Goal: Transaction & Acquisition: Obtain resource

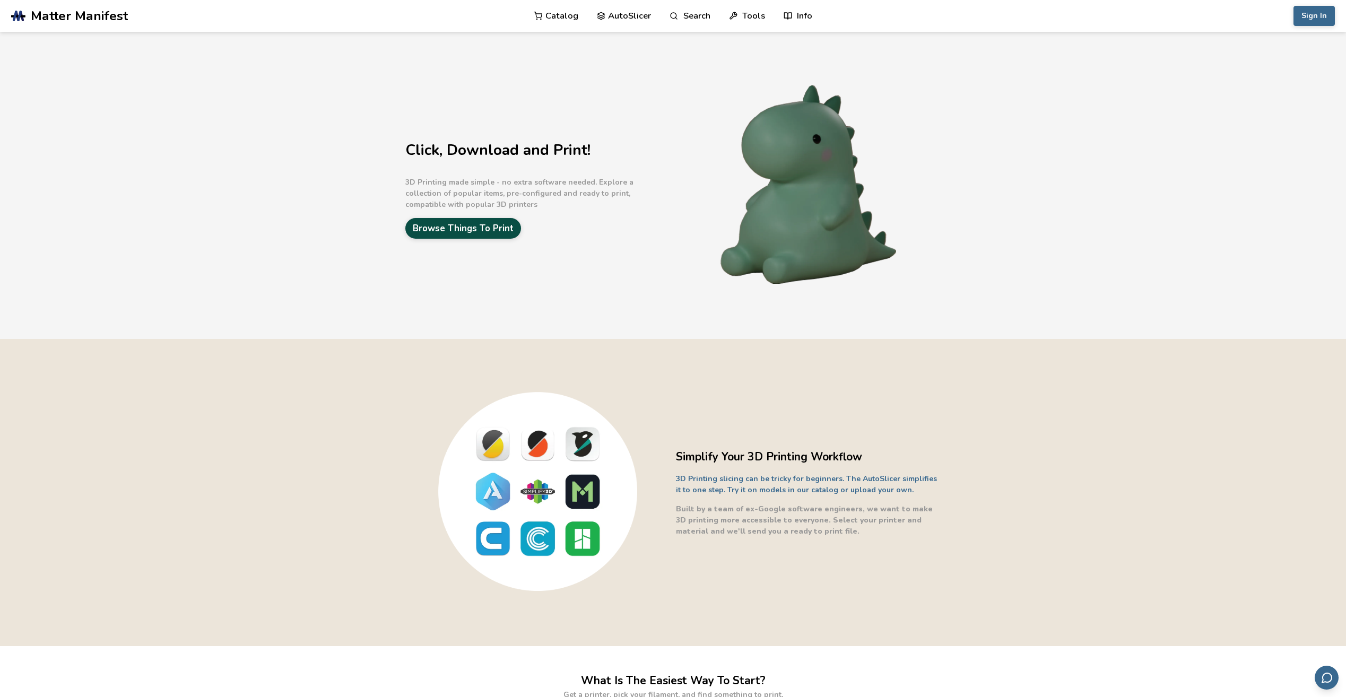
click at [502, 223] on link "Browse Things To Print" at bounding box center [463, 228] width 116 height 21
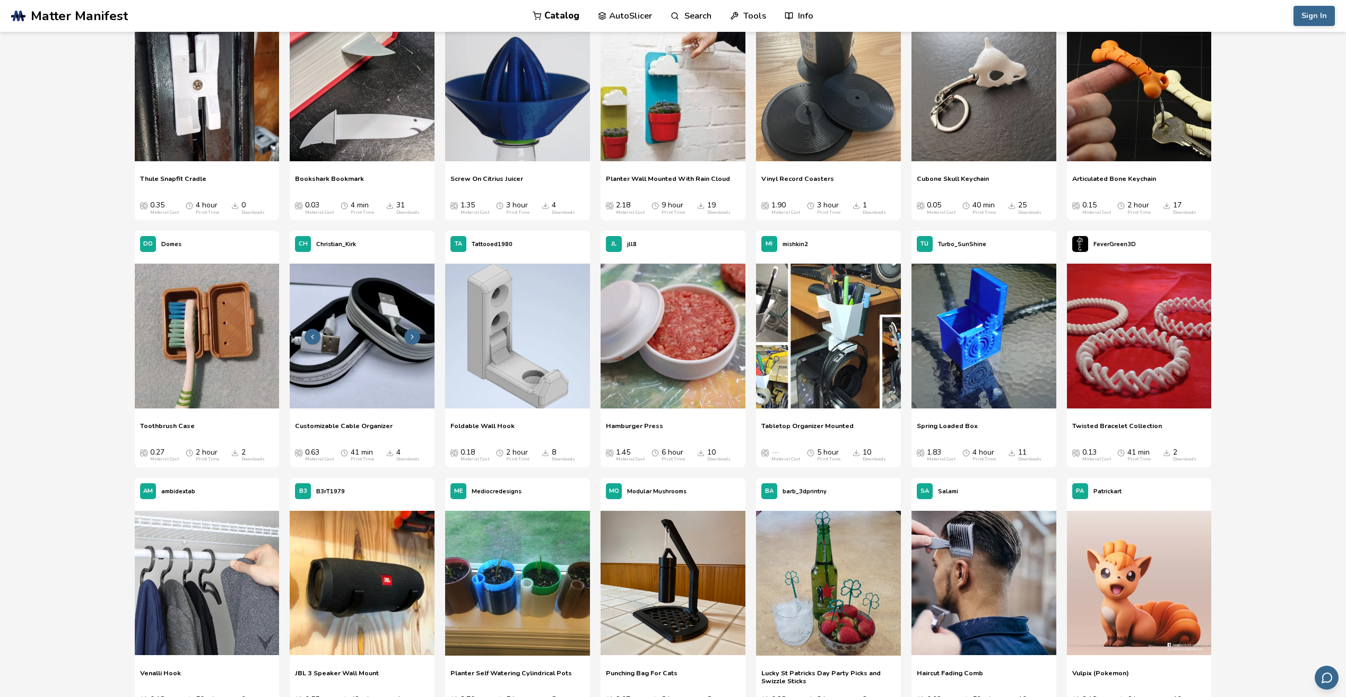
scroll to position [8050, 0]
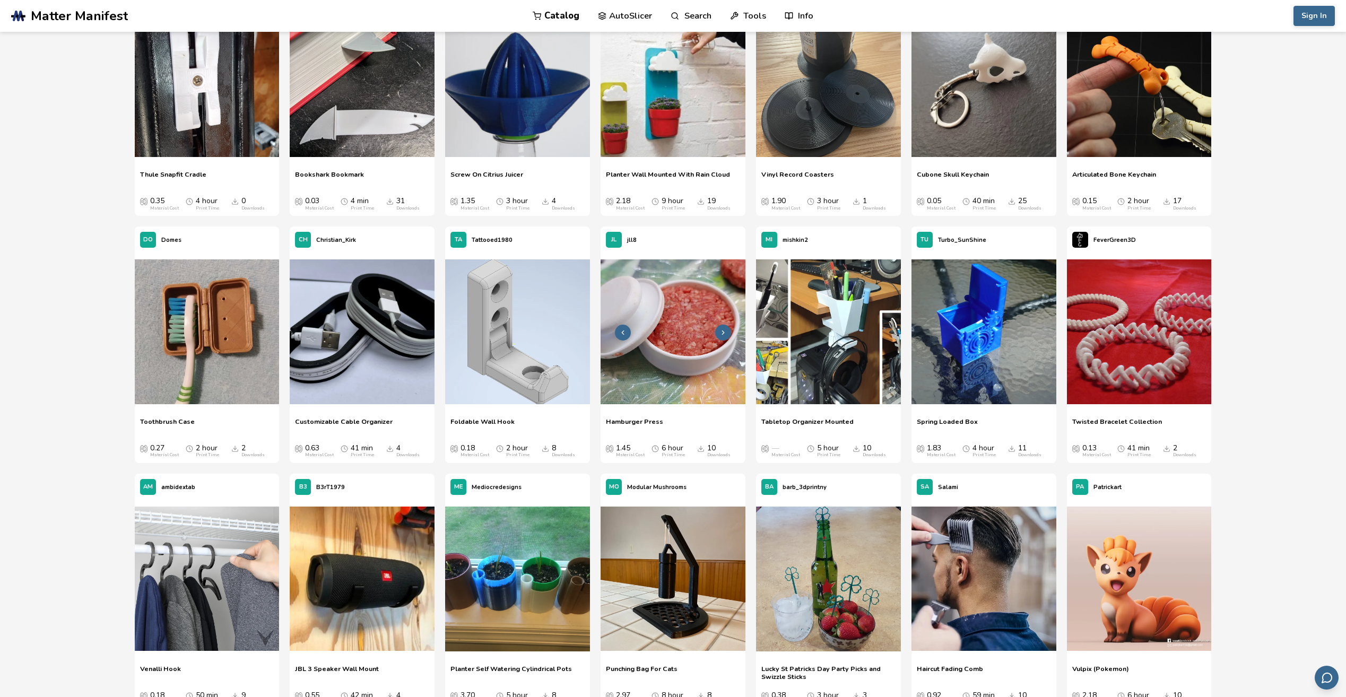
click at [636, 357] on img at bounding box center [673, 332] width 145 height 145
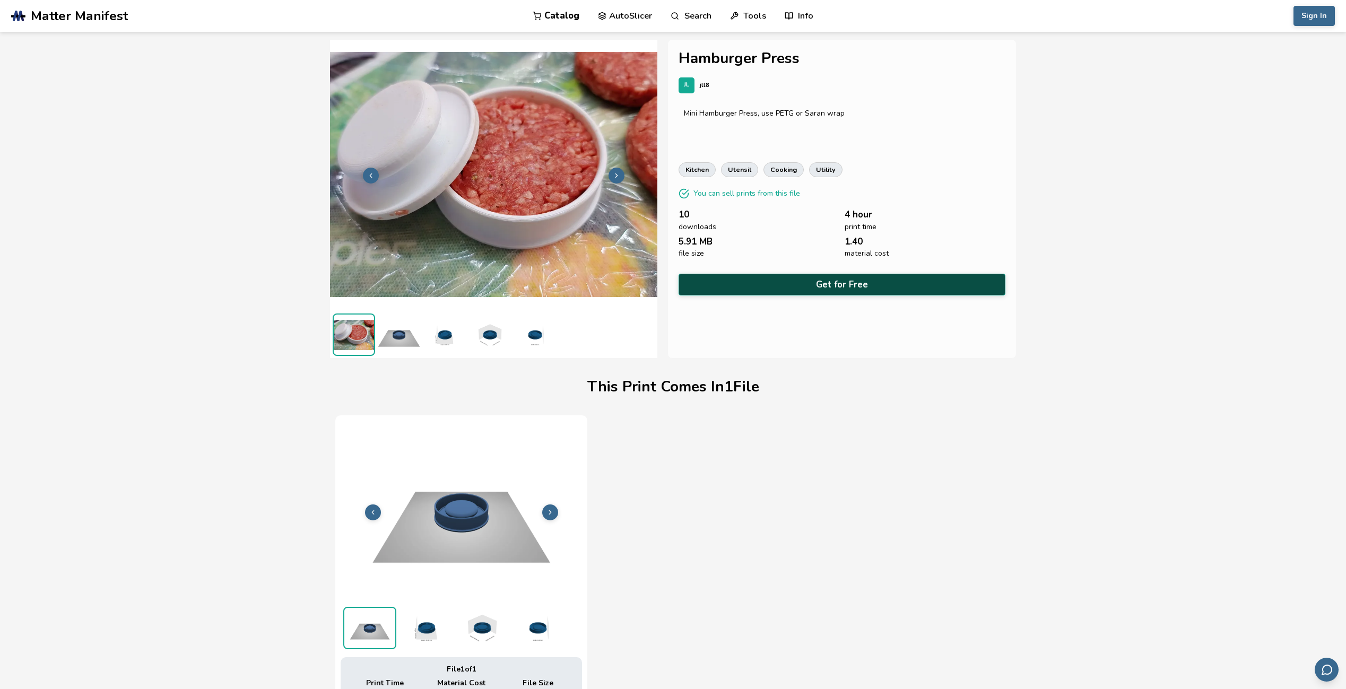
click at [773, 274] on button "Get for Free" at bounding box center [842, 285] width 327 height 22
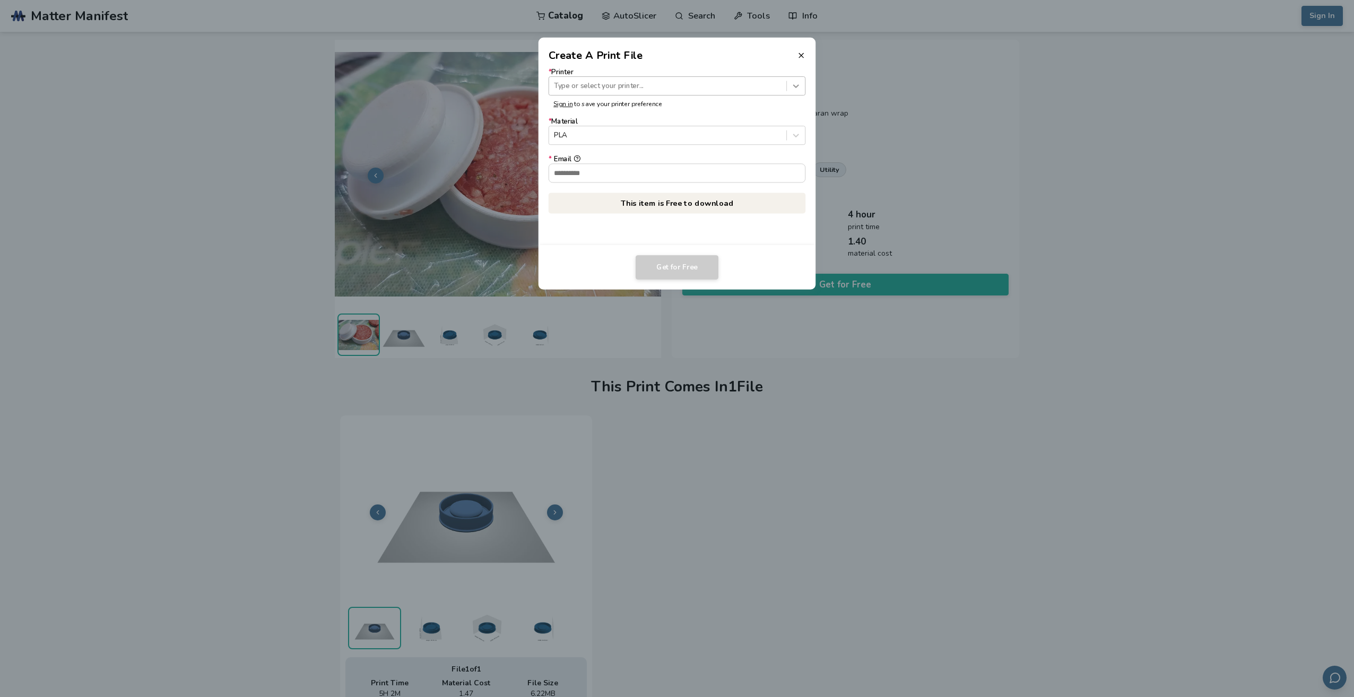
click at [794, 90] on icon at bounding box center [796, 86] width 10 height 10
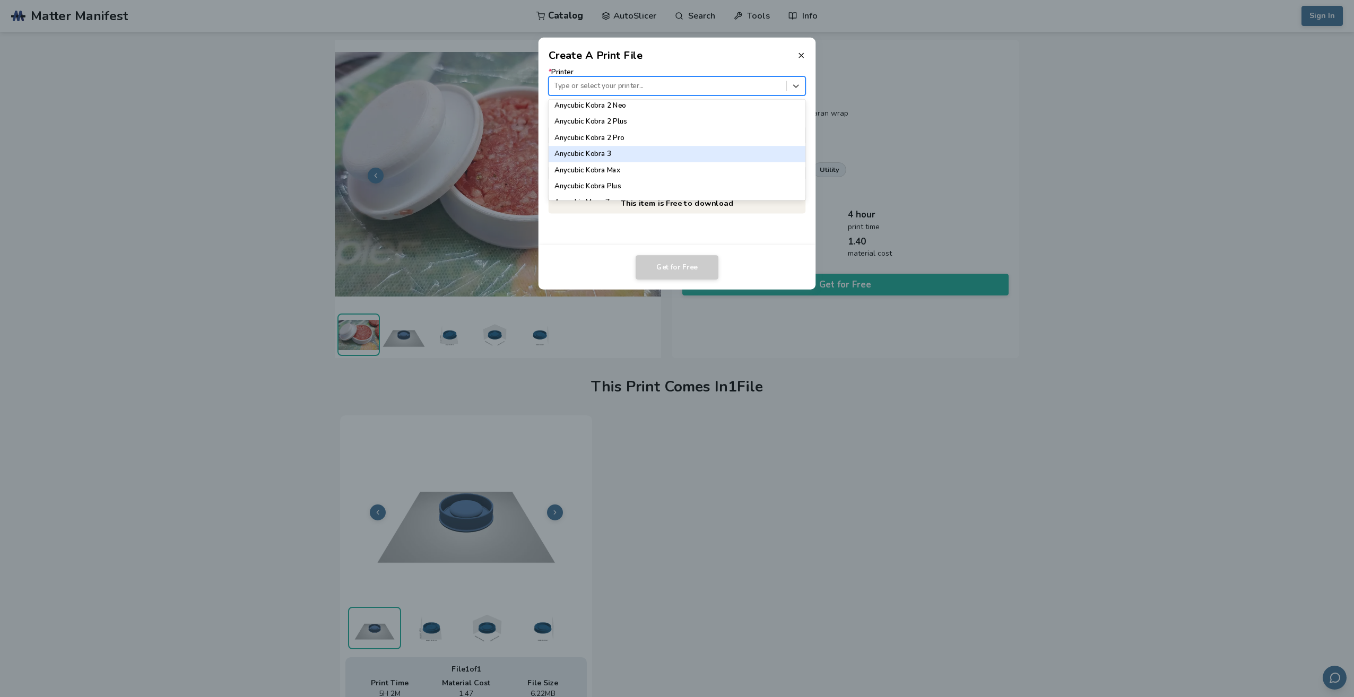
click at [709, 153] on div "Anycubic Kobra 3" at bounding box center [677, 154] width 257 height 16
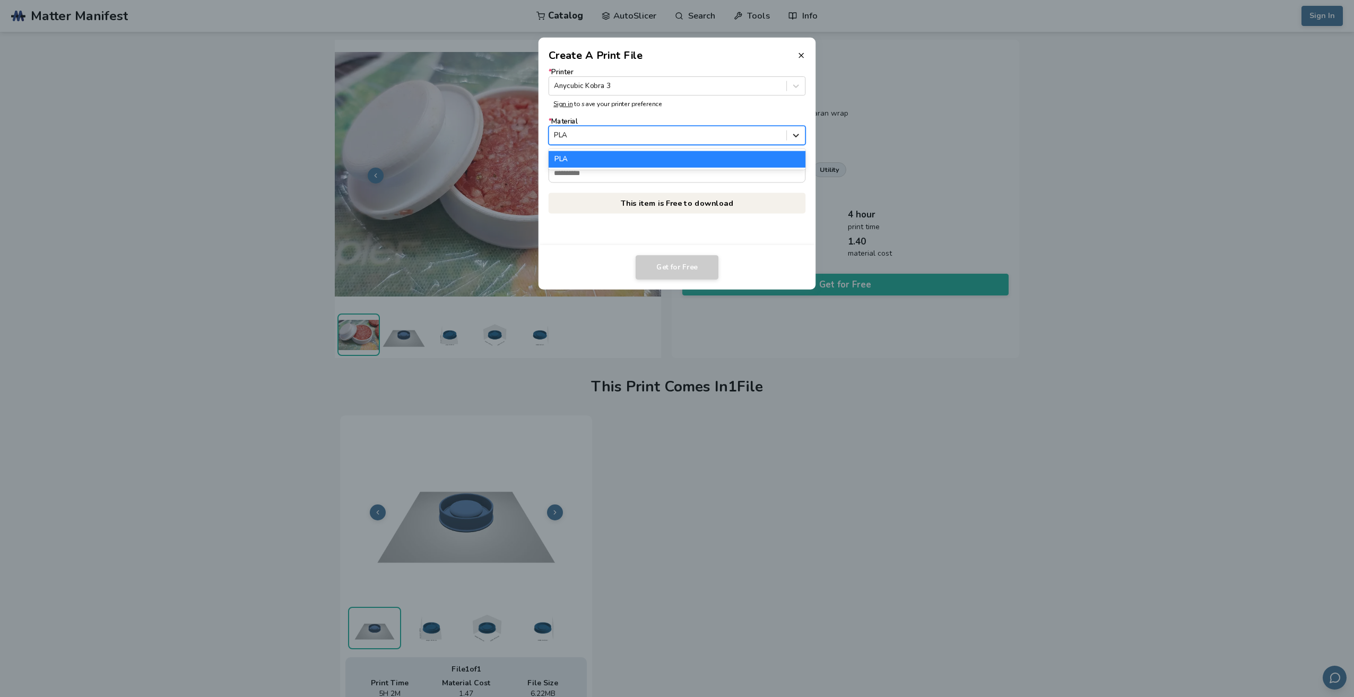
click at [789, 137] on div at bounding box center [796, 135] width 18 height 18
click at [789, 135] on div at bounding box center [796, 135] width 18 height 18
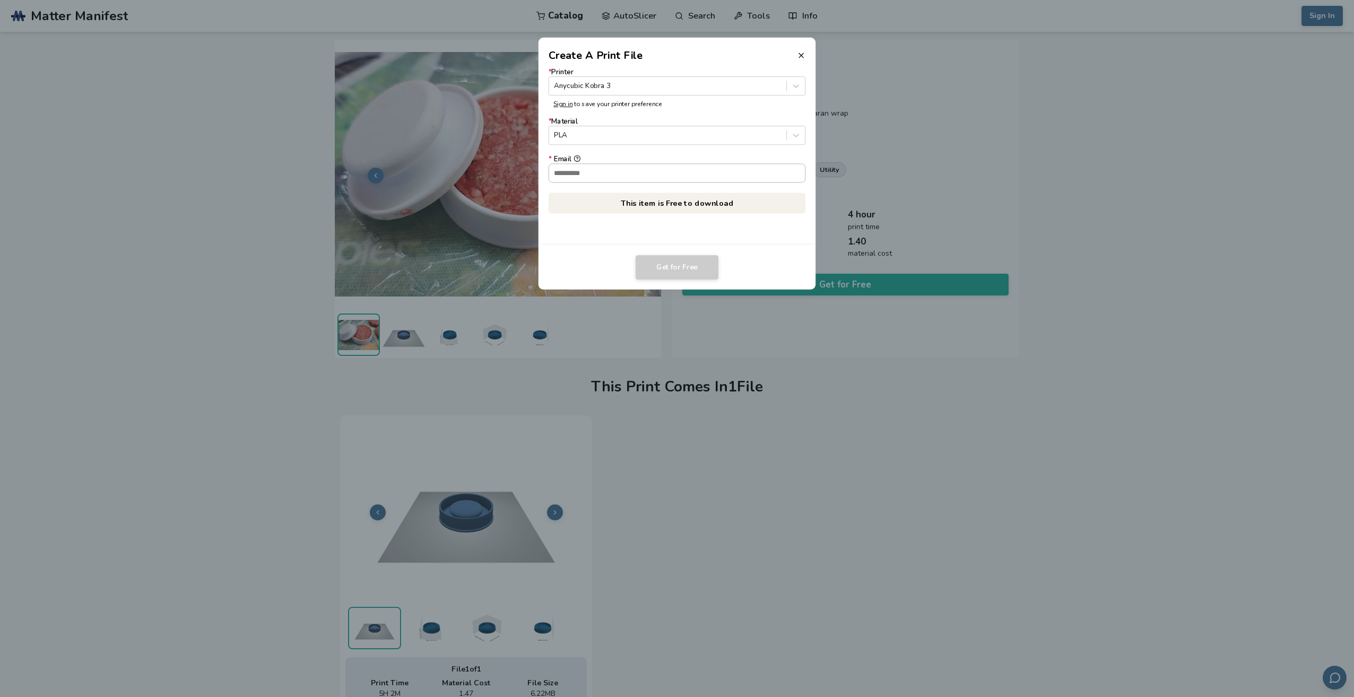
click at [661, 172] on input "* Email" at bounding box center [677, 173] width 256 height 18
click at [624, 181] on input "* Email" at bounding box center [677, 173] width 256 height 18
type input "**********"
click at [690, 267] on button "Get for Free" at bounding box center [677, 267] width 83 height 24
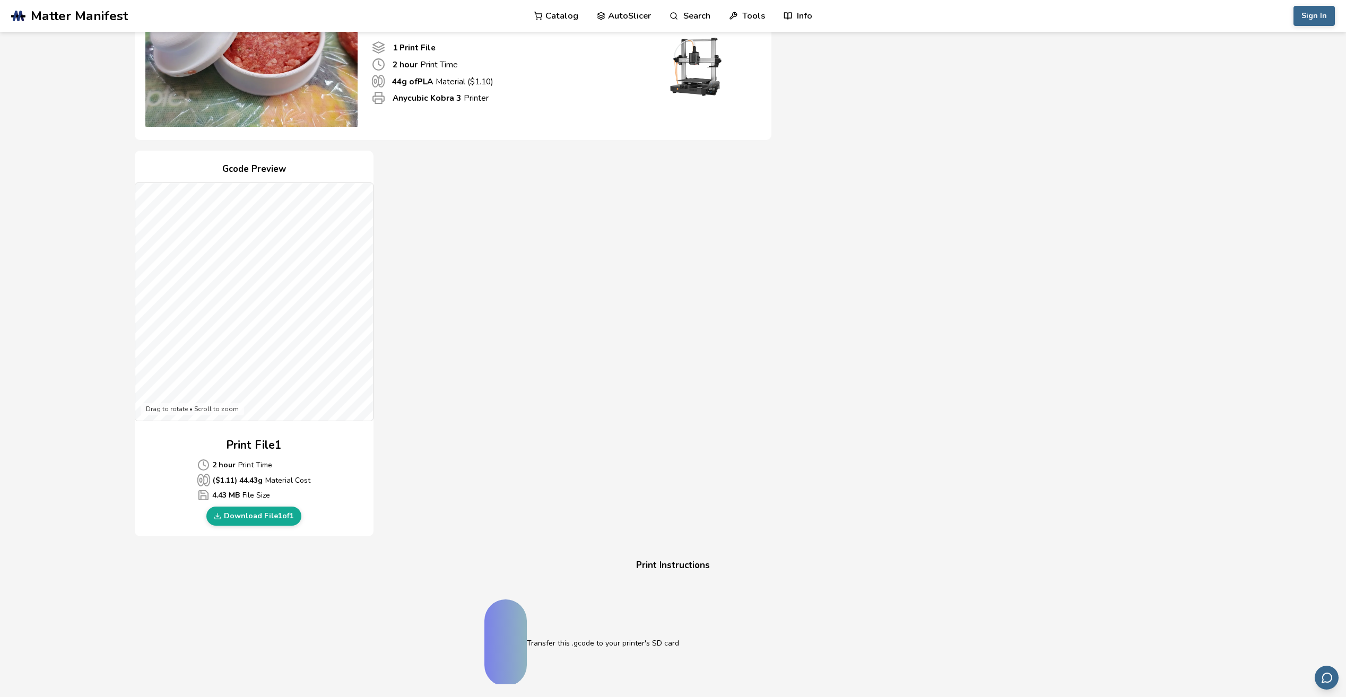
scroll to position [124, 0]
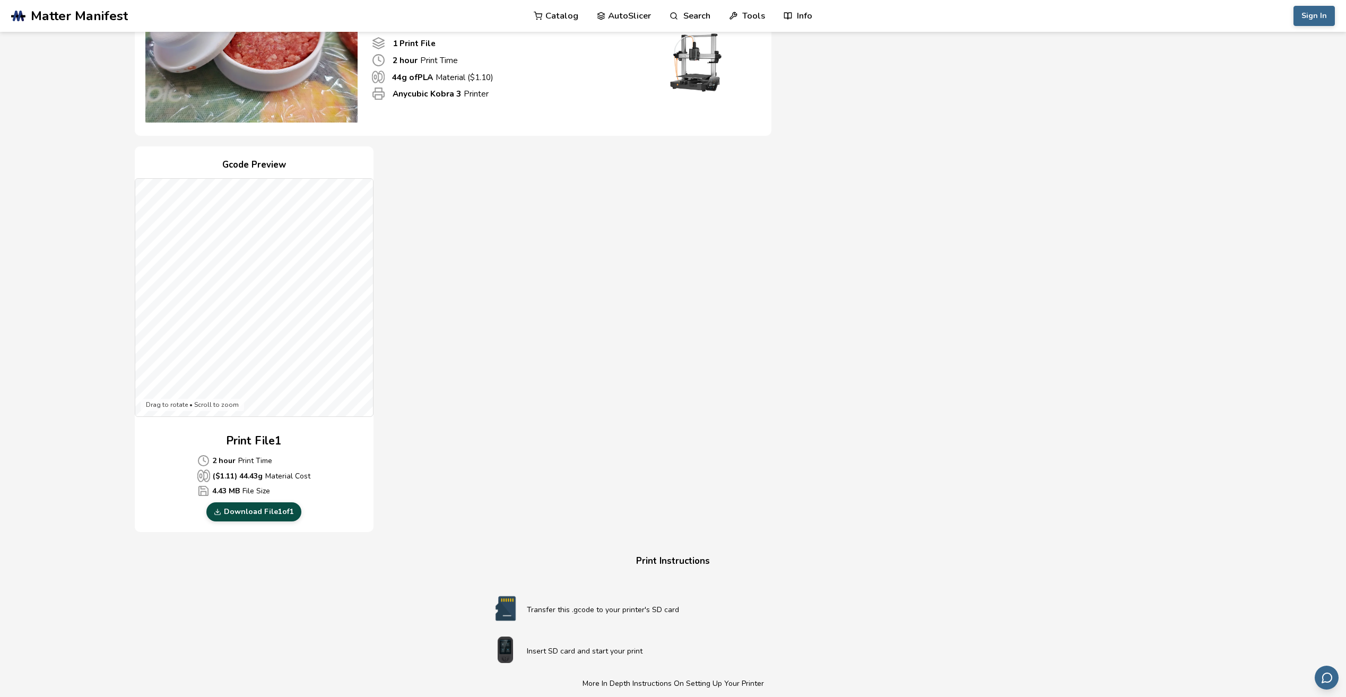
click at [254, 517] on link "Download File 1 of 1" at bounding box center [253, 512] width 95 height 19
